Goal: Download file/media

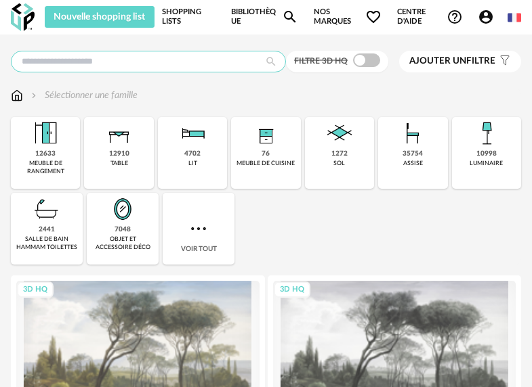
click at [203, 53] on input "text" at bounding box center [148, 62] width 275 height 22
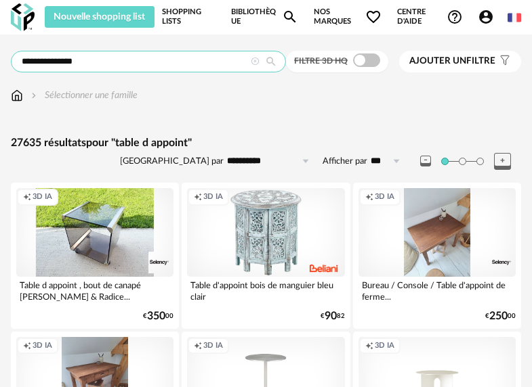
click at [66, 61] on input "**********" at bounding box center [148, 62] width 275 height 22
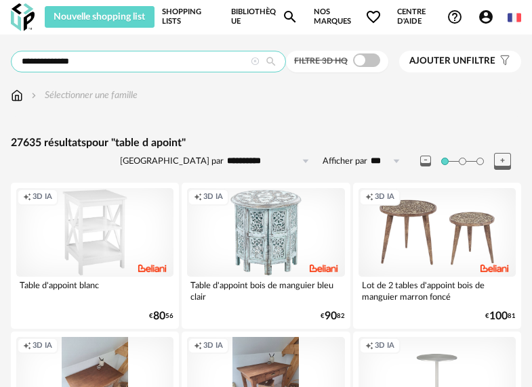
drag, startPoint x: 180, startPoint y: 60, endPoint x: 203, endPoint y: 56, distance: 22.7
click at [180, 60] on input "**********" at bounding box center [148, 62] width 275 height 22
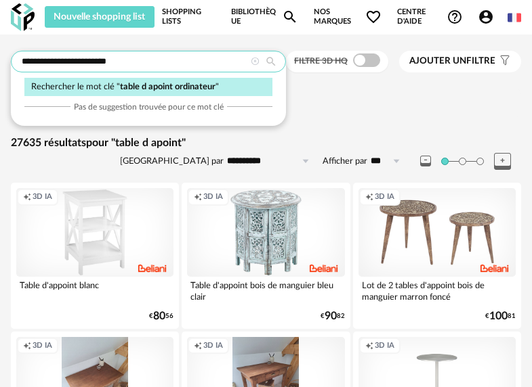
click at [50, 58] on input "**********" at bounding box center [148, 62] width 275 height 22
type input "**********"
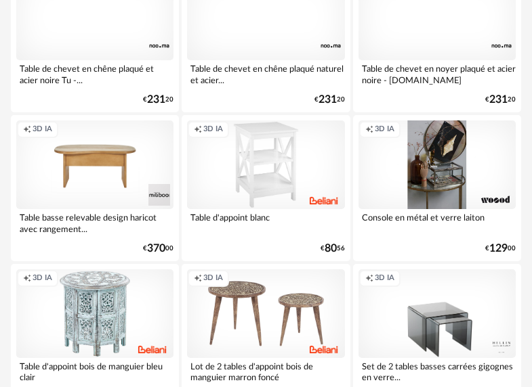
scroll to position [70, 0]
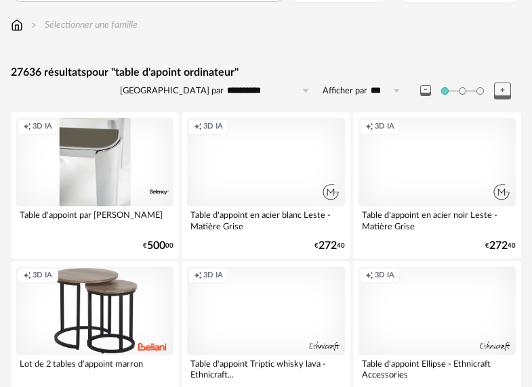
click at [312, 161] on div "Creation icon 3D IA" at bounding box center [265, 162] width 157 height 89
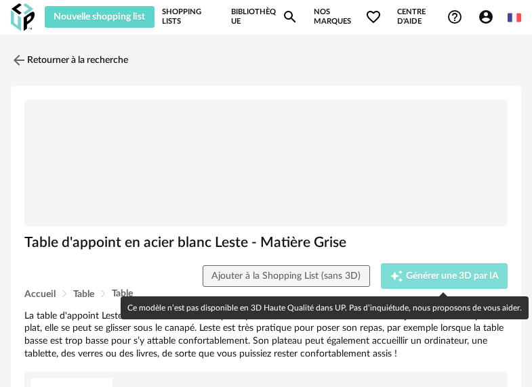
click at [469, 279] on span "Générer une 3D par IA" at bounding box center [452, 276] width 93 height 9
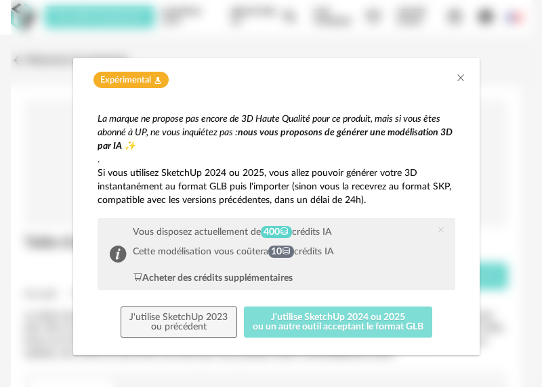
click at [313, 324] on button "J'utilise SketchUp 2024 ou 2025 ou un autre outil acceptant le format GLB" at bounding box center [338, 322] width 189 height 31
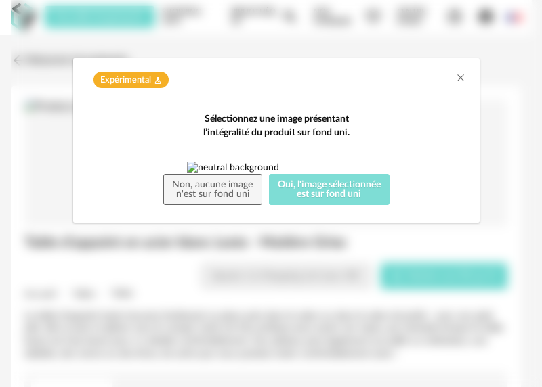
click at [364, 205] on button "Oui, l'image sélectionnée est sur fond uni" at bounding box center [329, 189] width 121 height 31
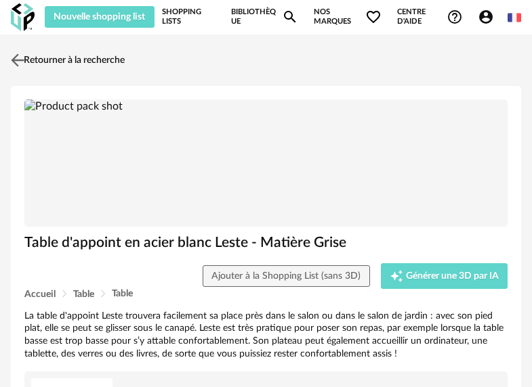
click at [49, 55] on link "Retourner à la recherche" at bounding box center [65, 60] width 117 height 30
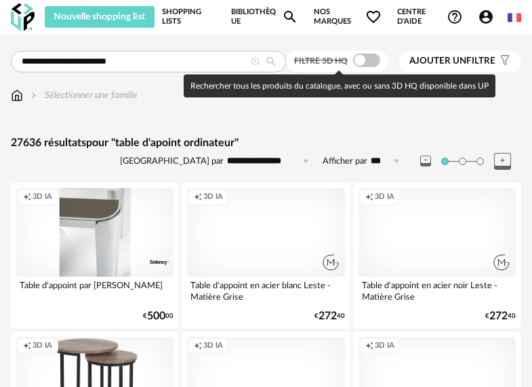
click at [364, 65] on span at bounding box center [366, 61] width 27 height 14
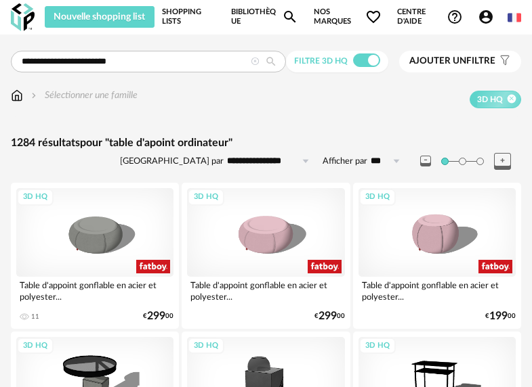
click at [511, 101] on icon at bounding box center [511, 99] width 9 height 9
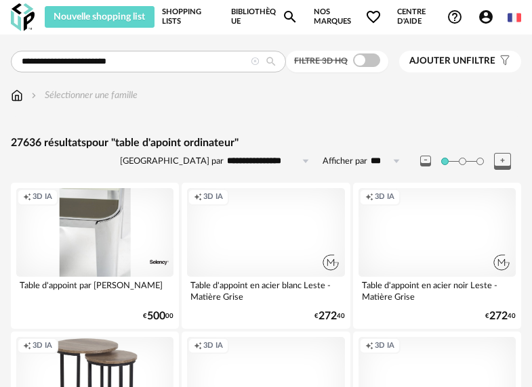
click at [306, 241] on div "Creation icon 3D IA" at bounding box center [265, 232] width 157 height 89
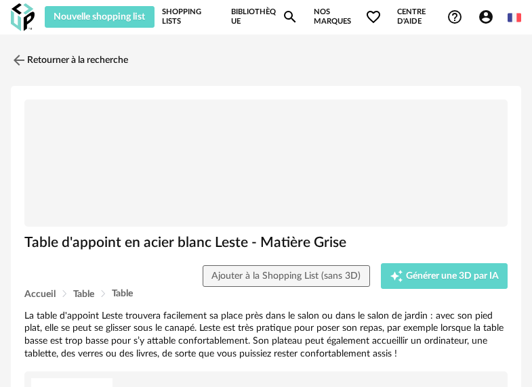
click at [257, 11] on link "Bibliothèque Magnify icon" at bounding box center [264, 17] width 67 height 22
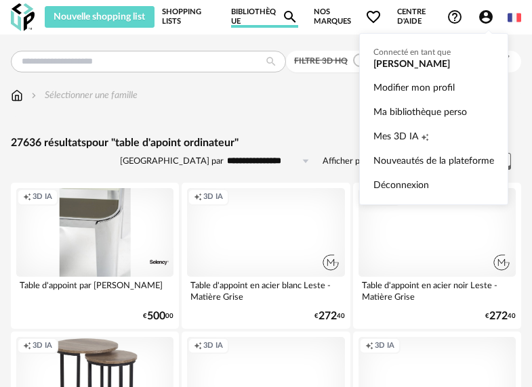
click at [486, 20] on icon "Account Circle icon" at bounding box center [486, 17] width 16 height 16
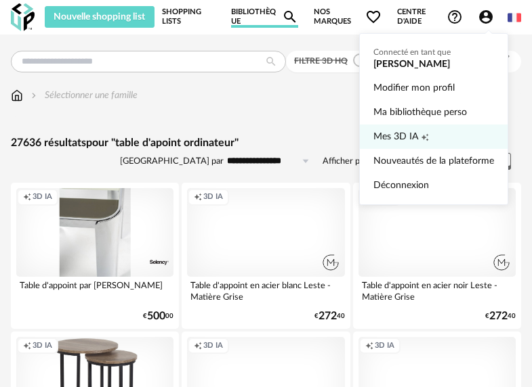
click at [410, 139] on span "Mes 3D IA" at bounding box center [395, 137] width 45 height 24
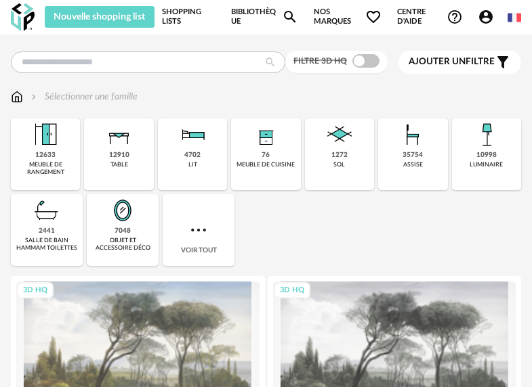
click at [495, 14] on span "Account Circle icon Compte" at bounding box center [489, 17] width 22 height 16
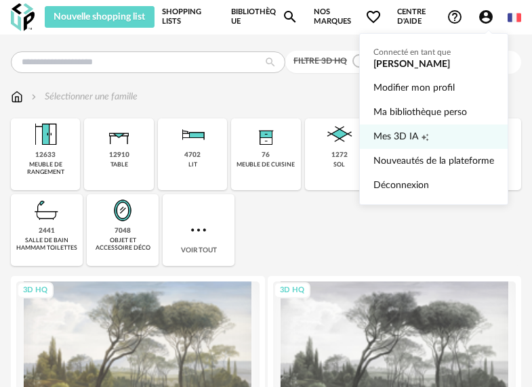
click at [385, 144] on span "Mes 3D IA" at bounding box center [395, 137] width 45 height 24
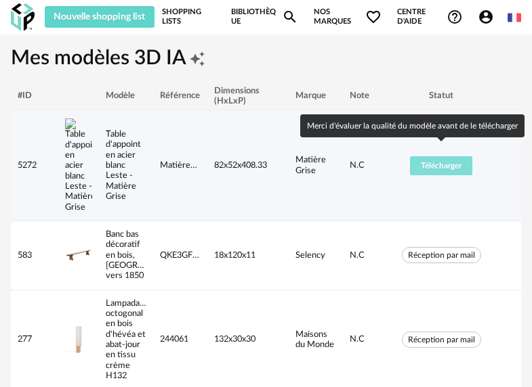
click at [445, 162] on span "Télécharger" at bounding box center [441, 166] width 41 height 8
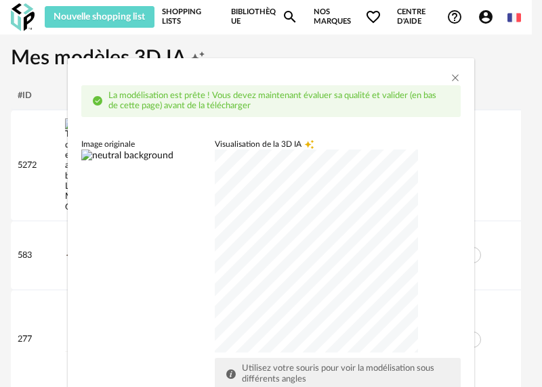
click at [313, 245] on div "dialog" at bounding box center [316, 251] width 203 height 203
click at [309, 319] on div "dialog" at bounding box center [316, 251] width 203 height 203
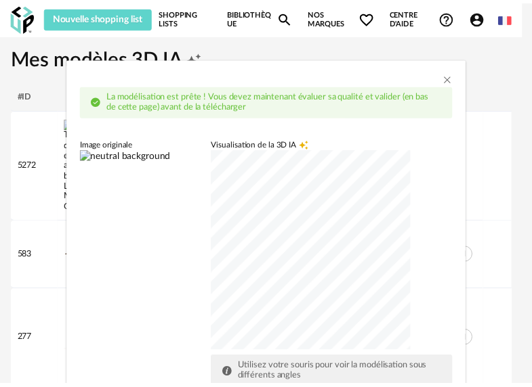
scroll to position [163, 0]
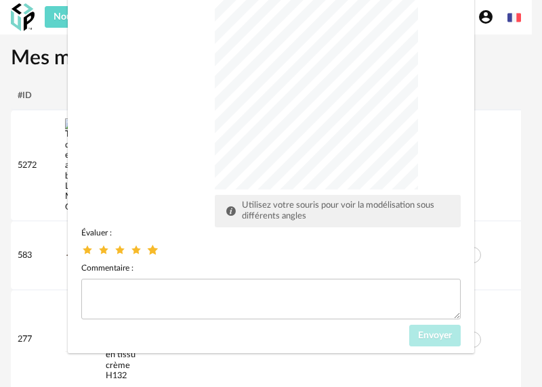
click at [151, 249] on icon "dialog" at bounding box center [153, 250] width 14 height 14
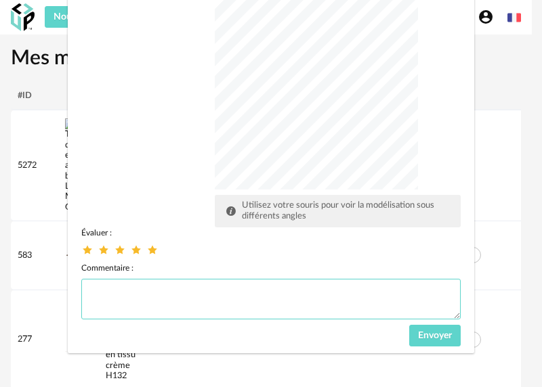
click at [169, 294] on textarea "dialog" at bounding box center [270, 299] width 379 height 41
type textarea "**********"
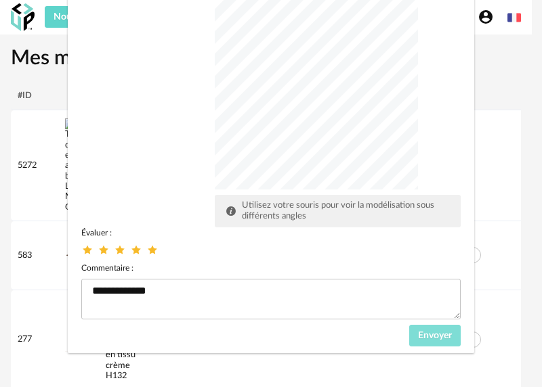
click at [432, 338] on span "Envoyer" at bounding box center [435, 335] width 34 height 9
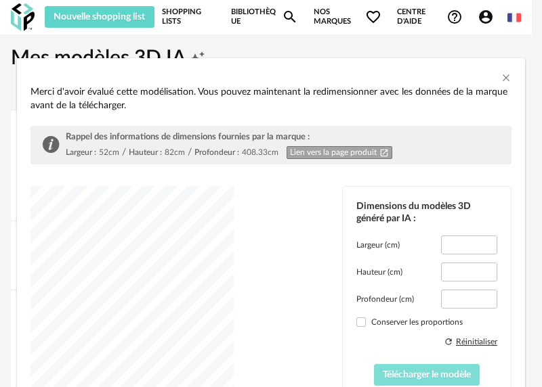
click at [423, 377] on span "Télécharger le modèle" at bounding box center [427, 375] width 88 height 9
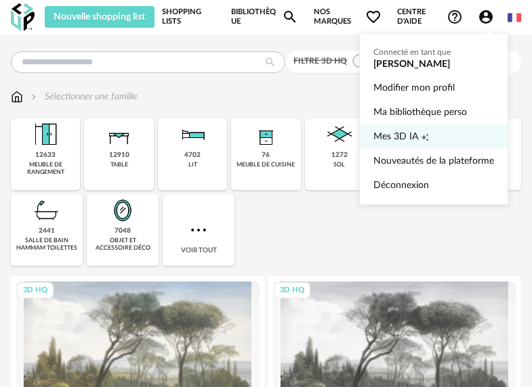
click at [404, 144] on span "Mes 3D IA" at bounding box center [395, 137] width 45 height 24
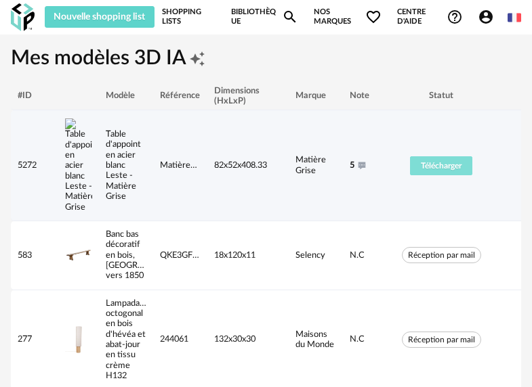
click at [443, 162] on span "Télécharger" at bounding box center [441, 166] width 41 height 8
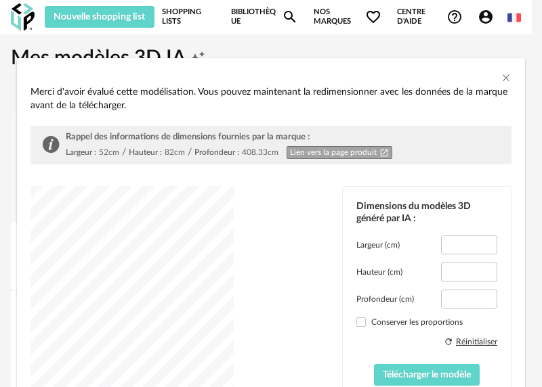
type input "****"
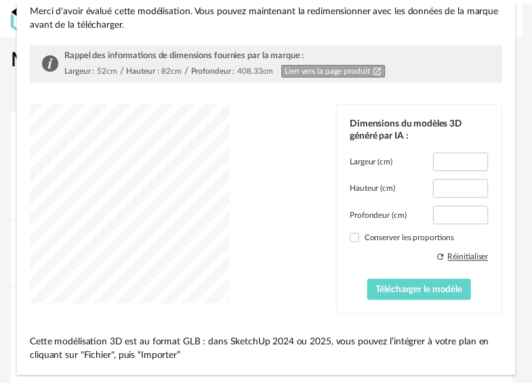
scroll to position [109, 0]
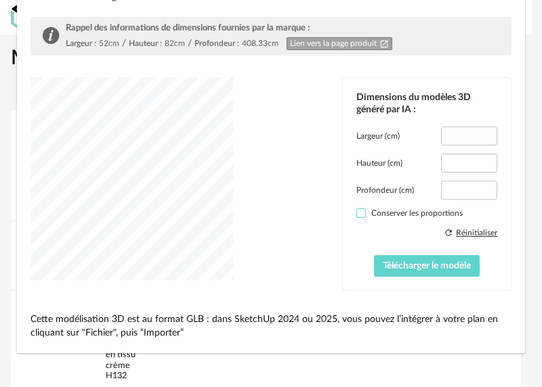
click at [356, 209] on span "dialog" at bounding box center [360, 213] width 9 height 9
click at [452, 270] on span "Télécharger le modèle" at bounding box center [427, 265] width 88 height 9
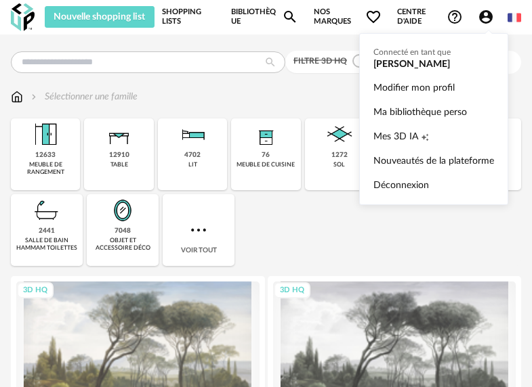
click at [487, 19] on icon "Account Circle icon" at bounding box center [486, 17] width 16 height 16
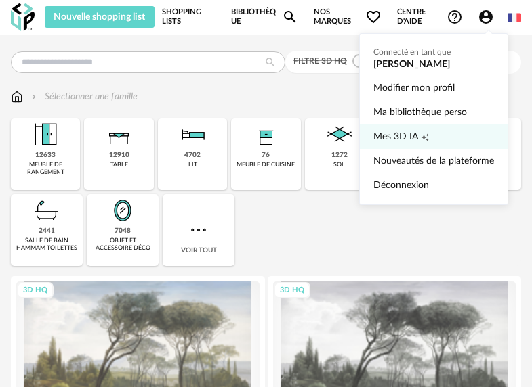
click at [432, 136] on link "Mes 3D IA Creation icon" at bounding box center [433, 137] width 121 height 24
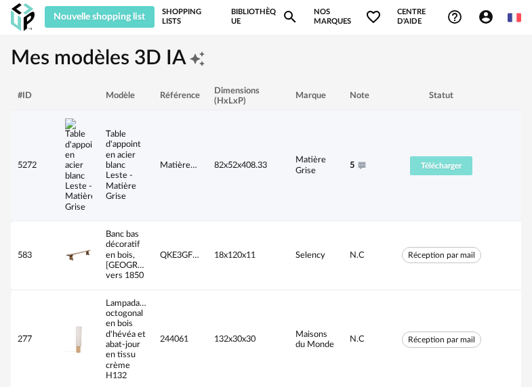
click at [457, 163] on button "Télécharger" at bounding box center [441, 165] width 62 height 19
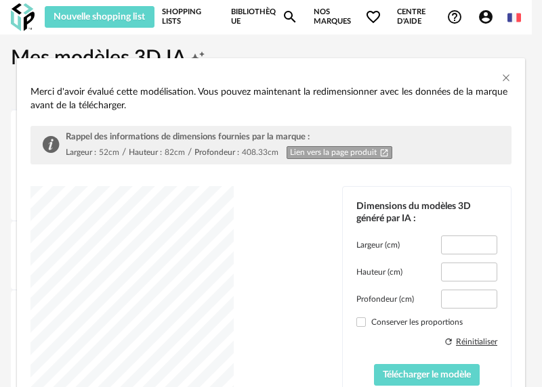
type input "****"
click at [404, 375] on span "Télécharger le modèle" at bounding box center [427, 375] width 88 height 9
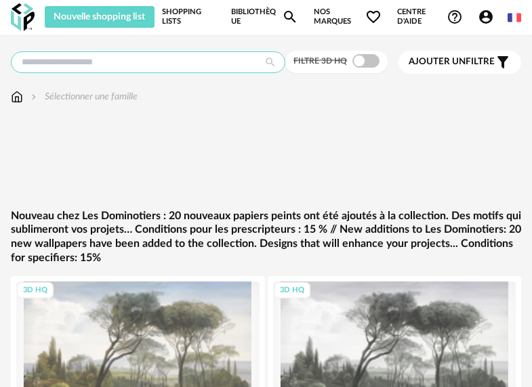
click at [181, 62] on input "text" at bounding box center [148, 62] width 274 height 22
type input "*"
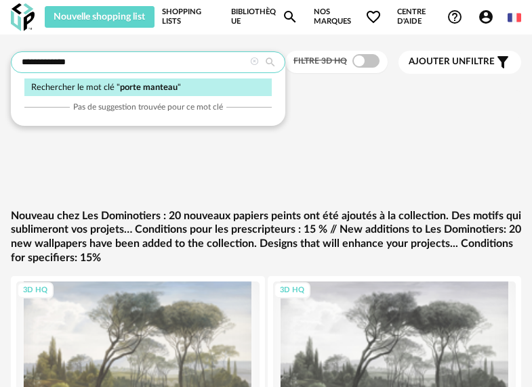
type input "**********"
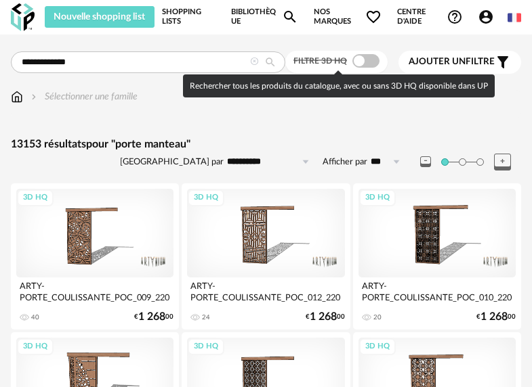
click at [378, 57] on div at bounding box center [365, 61] width 27 height 14
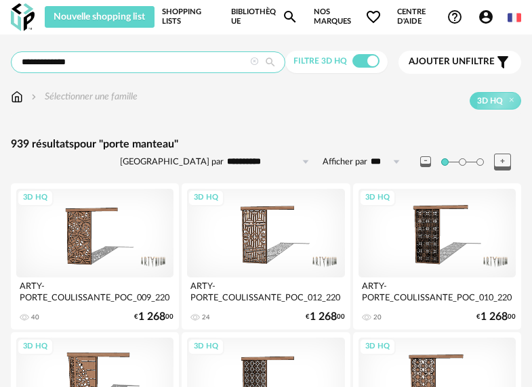
click at [105, 64] on input "**********" at bounding box center [148, 62] width 274 height 22
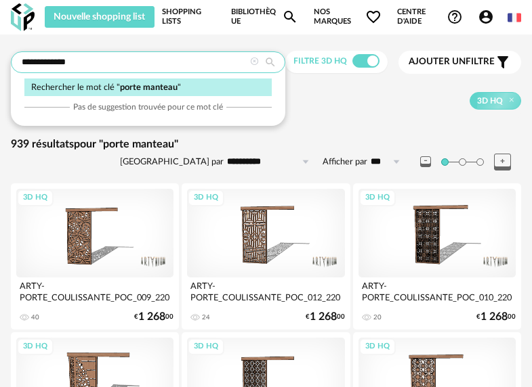
drag, startPoint x: 64, startPoint y: 62, endPoint x: -23, endPoint y: 58, distance: 87.5
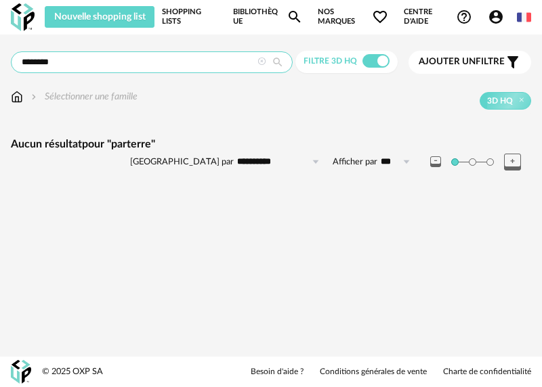
click at [37, 63] on input "********" at bounding box center [152, 62] width 282 height 22
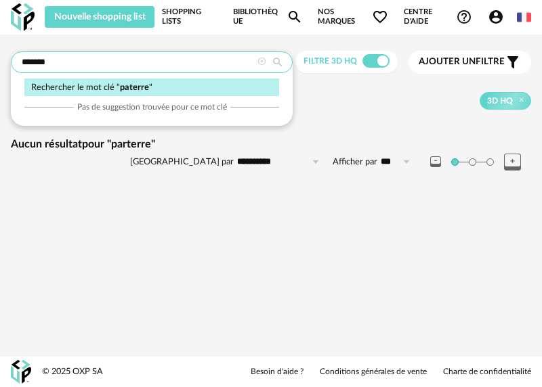
type input "*******"
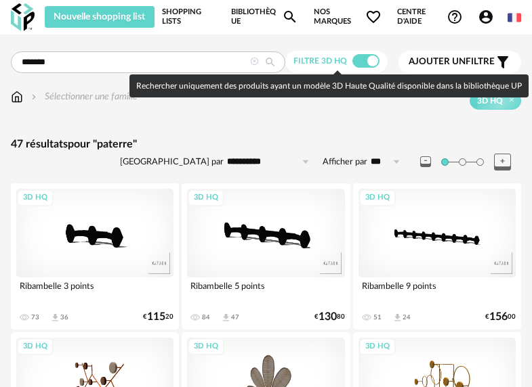
click at [368, 56] on span at bounding box center [365, 61] width 27 height 14
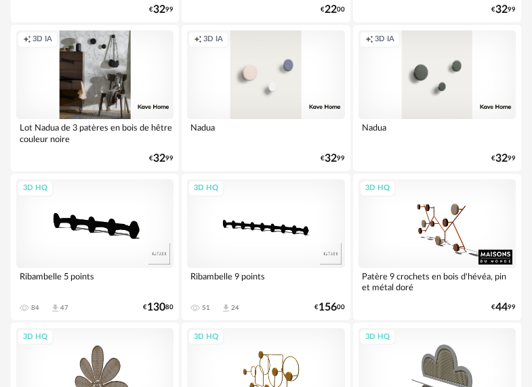
scroll to position [702, 0]
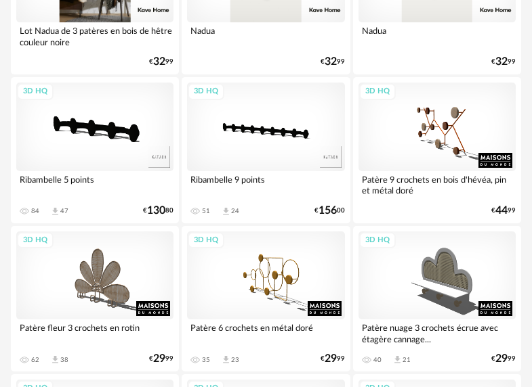
click at [228, 358] on icon "Download icon" at bounding box center [226, 360] width 10 height 10
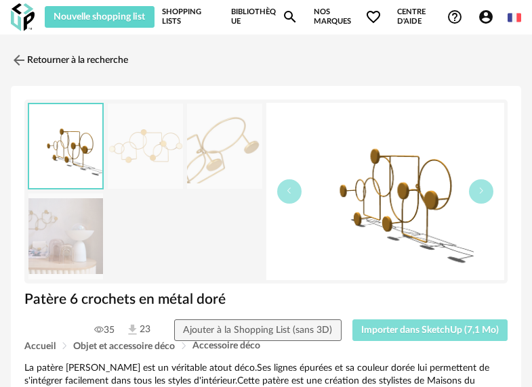
click at [442, 328] on span "Importer dans SketchUp (7,1 Mo)" at bounding box center [430, 330] width 138 height 9
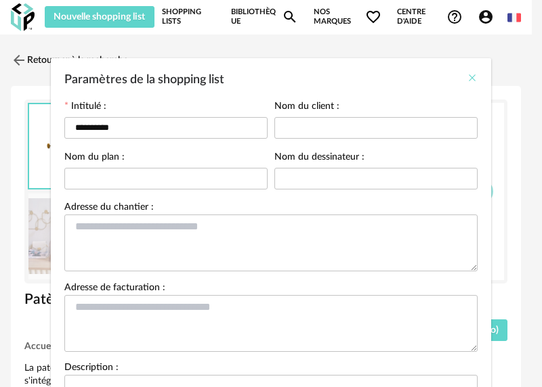
click at [467, 78] on icon "Close" at bounding box center [472, 77] width 11 height 11
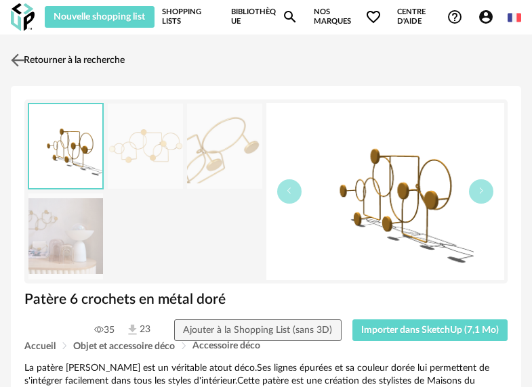
click at [14, 60] on img at bounding box center [18, 60] width 20 height 20
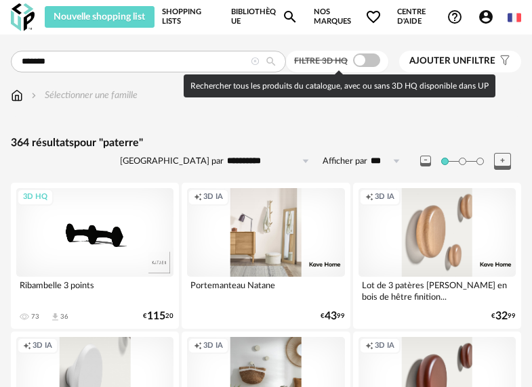
click at [373, 60] on span at bounding box center [366, 61] width 27 height 14
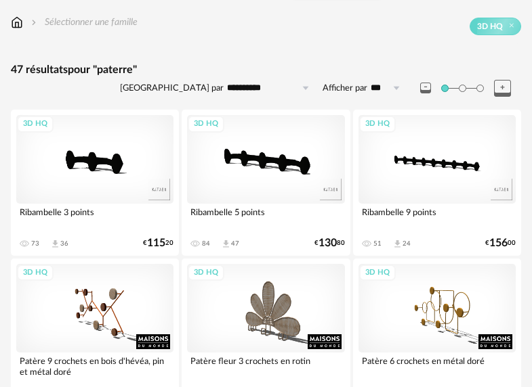
scroll to position [132, 0]
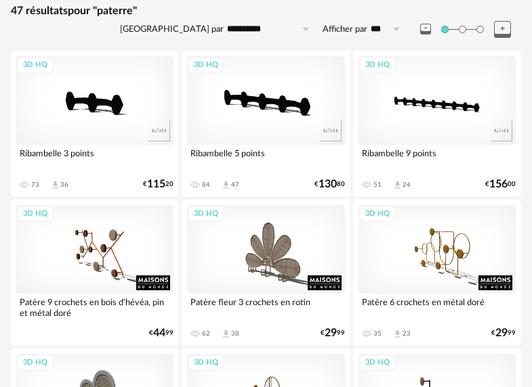
click at [423, 329] on div "35 Download icon 23 € 29 99" at bounding box center [436, 334] width 157 height 12
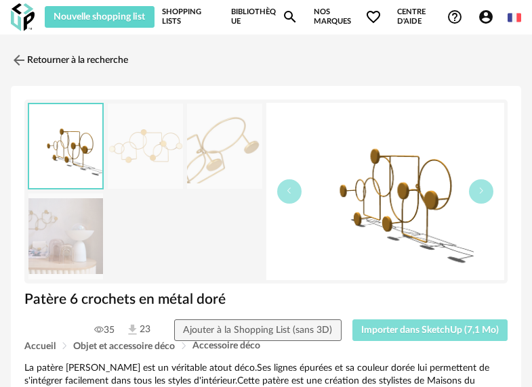
click at [419, 327] on span "Importer dans SketchUp (7,1 Mo)" at bounding box center [430, 330] width 138 height 9
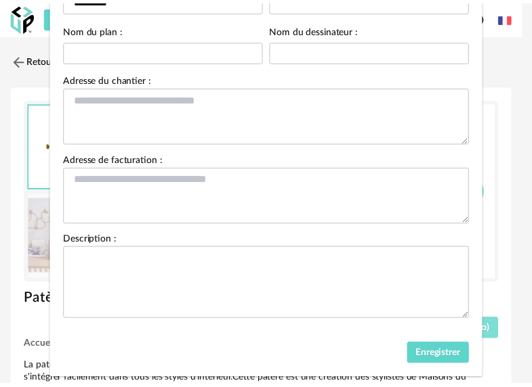
scroll to position [160, 0]
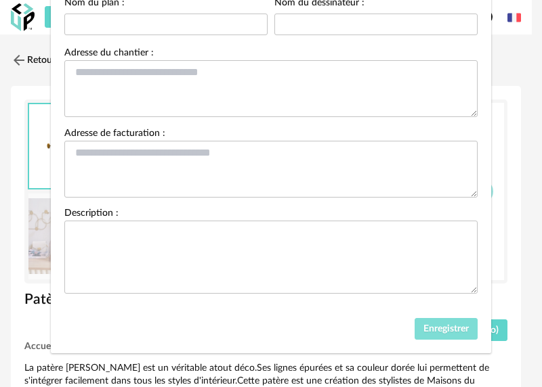
click at [427, 337] on button "Enregistrer" at bounding box center [447, 329] width 64 height 22
